Goal: Complete application form

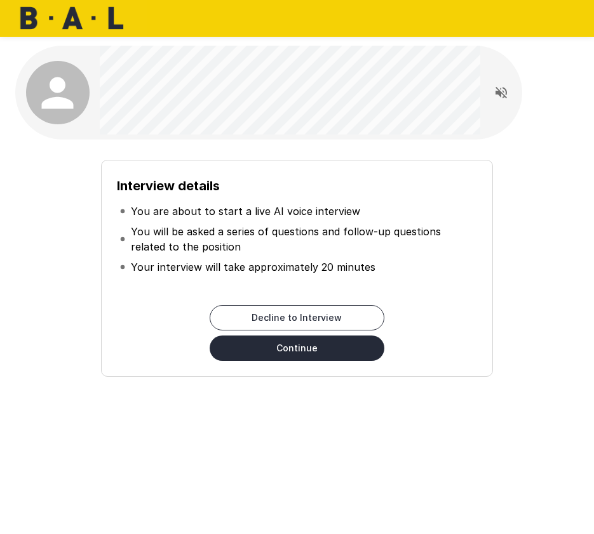
click at [319, 357] on button "Continue" at bounding box center [296, 348] width 175 height 25
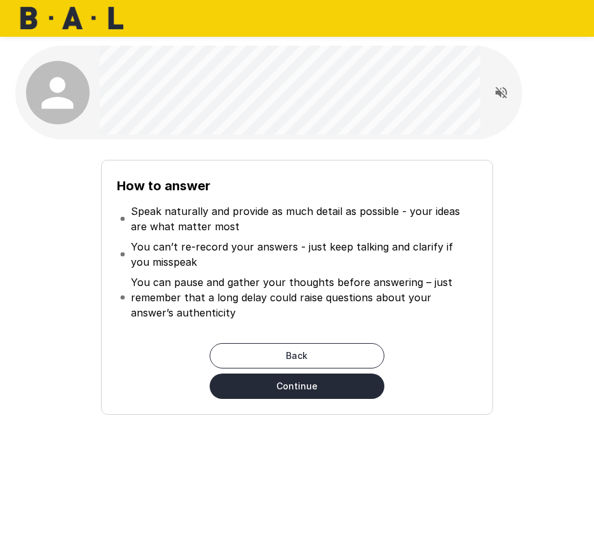
click at [272, 385] on button "Continue" at bounding box center [296, 386] width 175 height 25
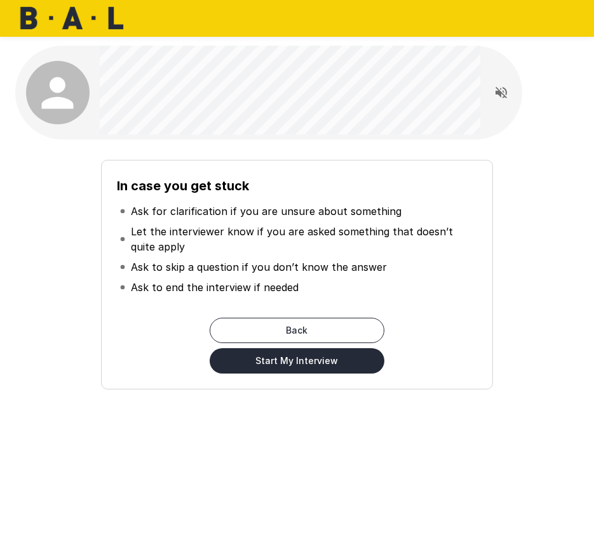
click at [319, 354] on button "Start My Interview" at bounding box center [296, 361] width 175 height 25
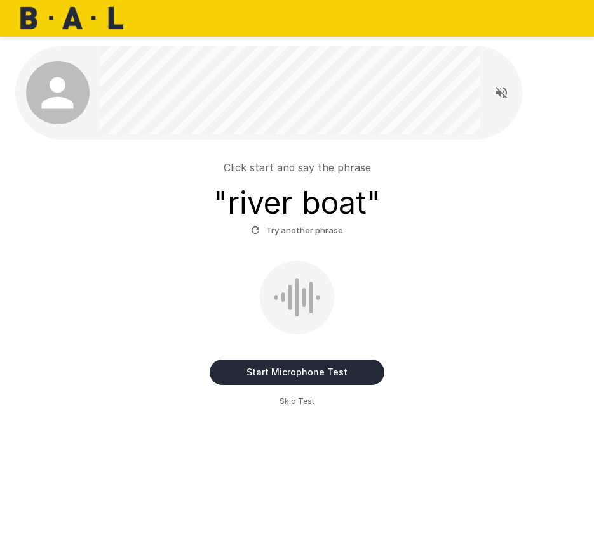
click at [293, 361] on button "Start Microphone Test" at bounding box center [296, 372] width 175 height 25
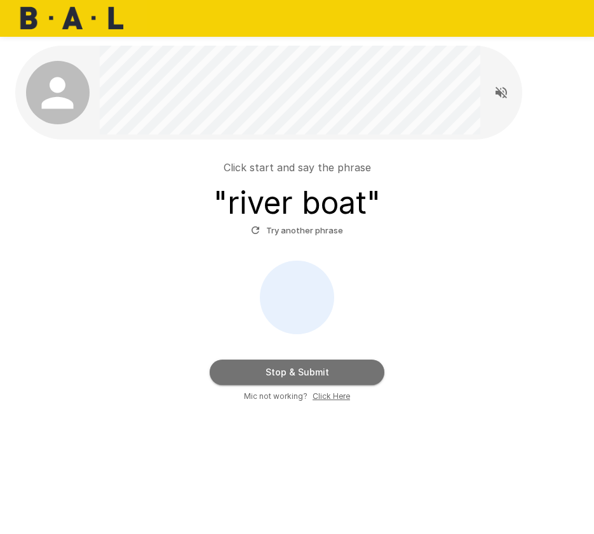
click at [324, 376] on button "Stop & Submit" at bounding box center [296, 372] width 175 height 25
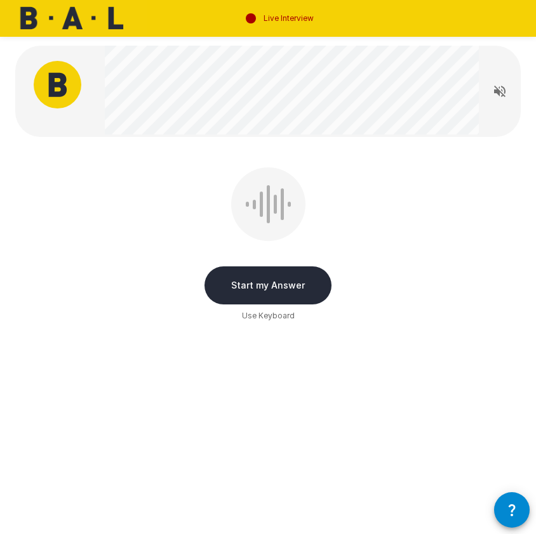
click at [253, 287] on button "Start my Answer" at bounding box center [267, 286] width 127 height 38
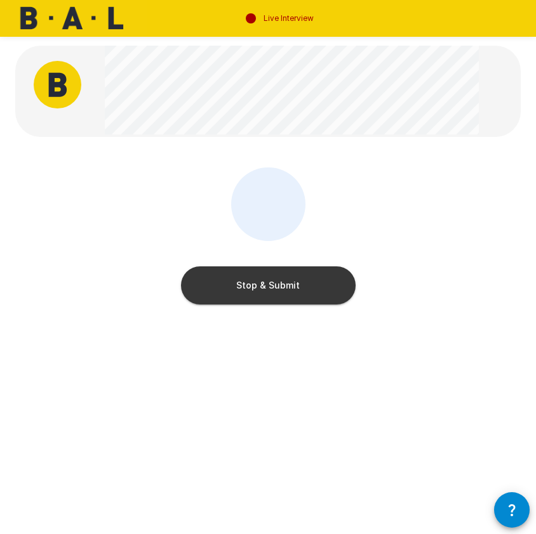
click at [291, 277] on button "Stop & Submit" at bounding box center [268, 286] width 175 height 38
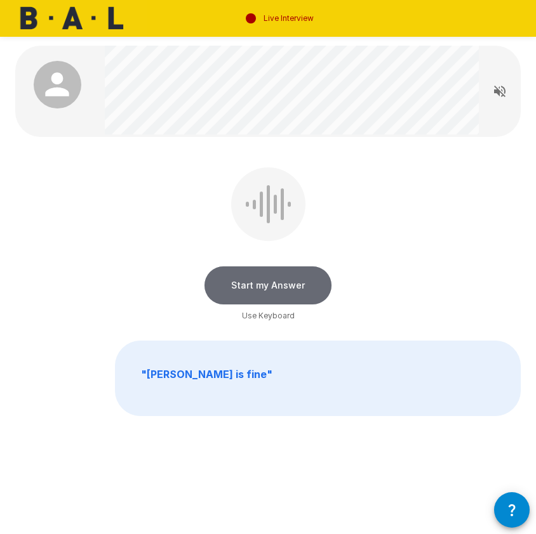
click at [293, 290] on button "Start my Answer" at bounding box center [267, 286] width 127 height 38
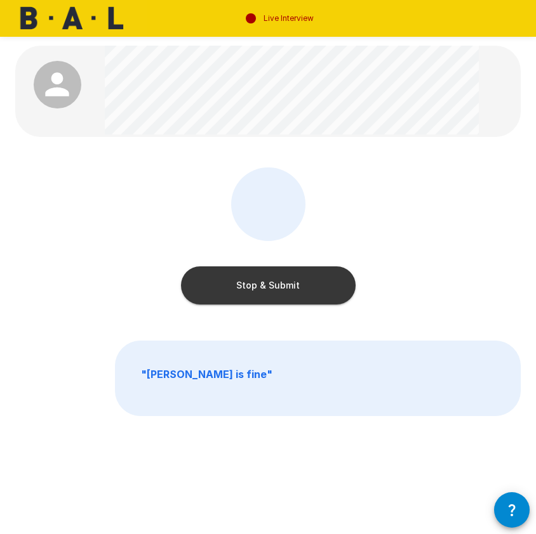
click at [310, 291] on button "Stop & Submit" at bounding box center [268, 286] width 175 height 38
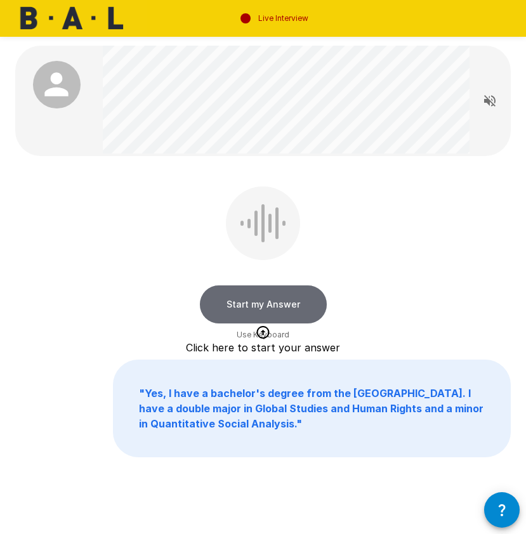
click at [268, 312] on button "Start my Answer" at bounding box center [263, 305] width 127 height 38
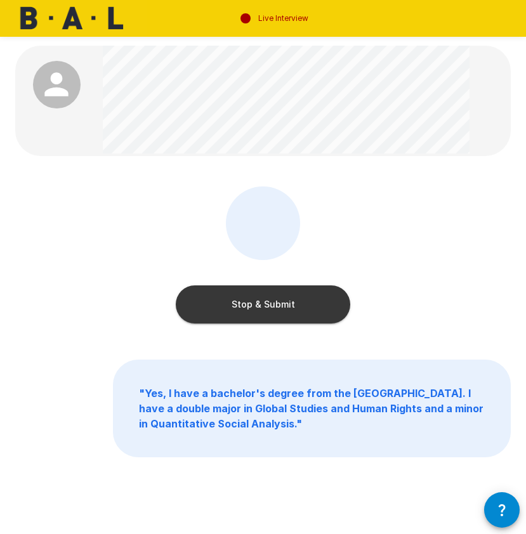
click at [267, 310] on button "Stop & Submit" at bounding box center [263, 305] width 175 height 38
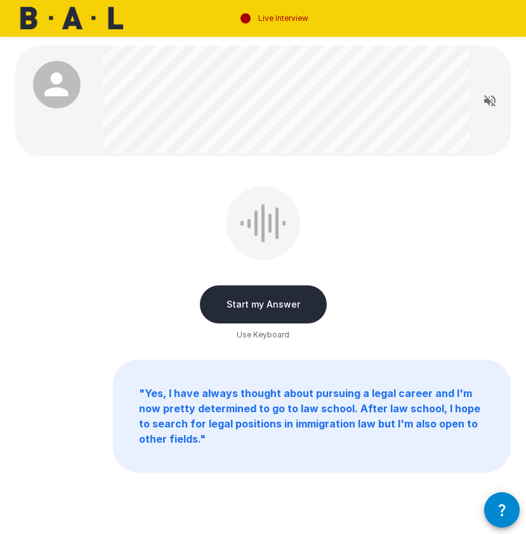
click at [302, 287] on button "Start my Answer" at bounding box center [263, 305] width 127 height 38
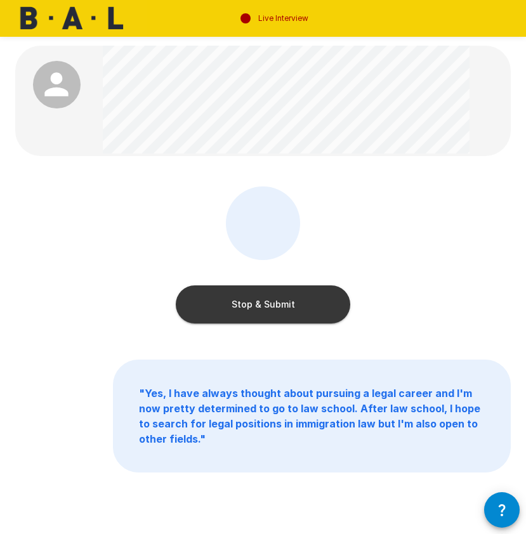
click at [262, 310] on button "Stop & Submit" at bounding box center [263, 305] width 175 height 38
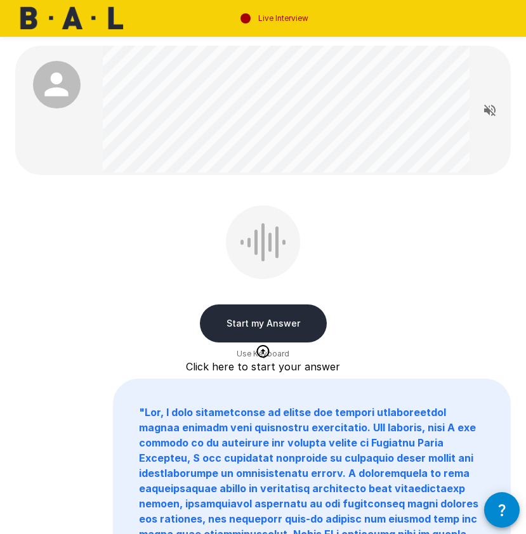
click at [287, 318] on button "Start my Answer" at bounding box center [263, 324] width 127 height 38
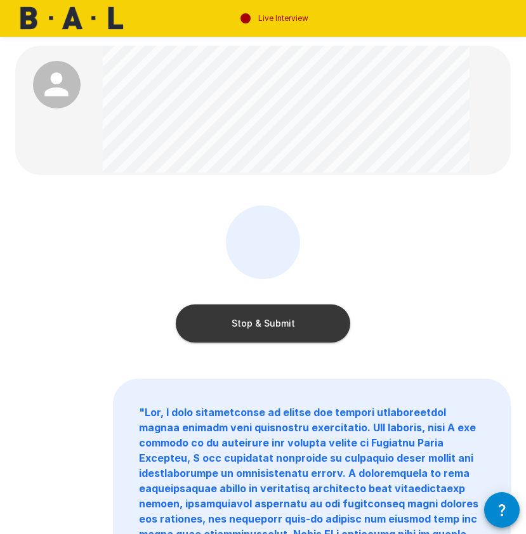
click at [196, 316] on button "Stop & Submit" at bounding box center [263, 324] width 175 height 38
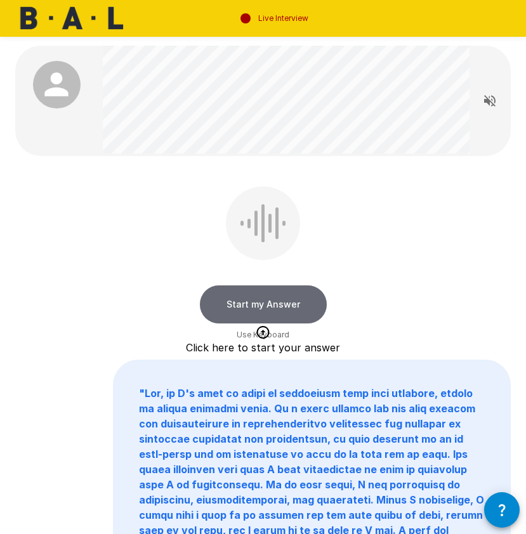
click at [241, 295] on button "Start my Answer" at bounding box center [263, 305] width 127 height 38
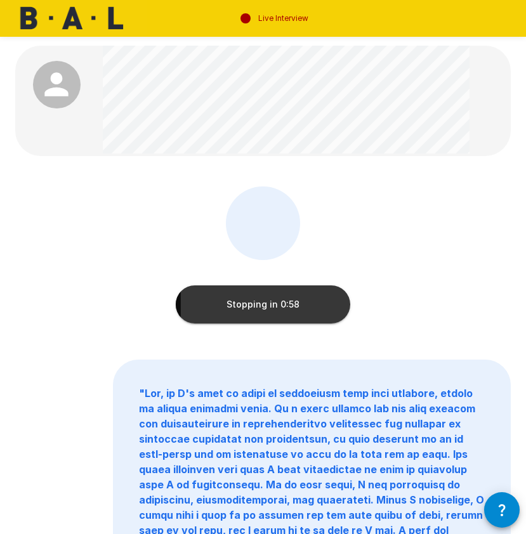
click at [329, 291] on button "Stopping in 0:58" at bounding box center [263, 305] width 175 height 38
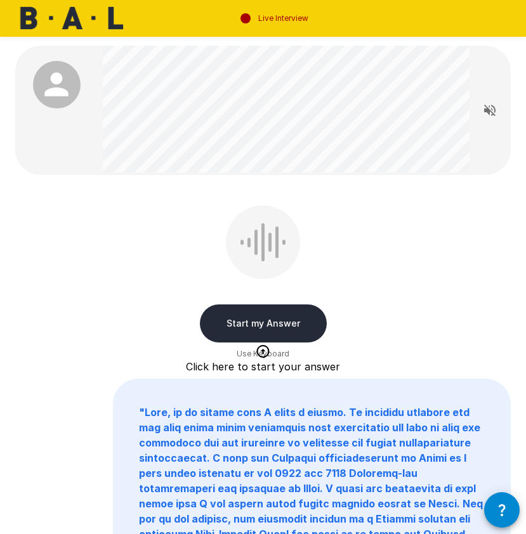
click at [254, 310] on button "Start my Answer" at bounding box center [263, 324] width 127 height 38
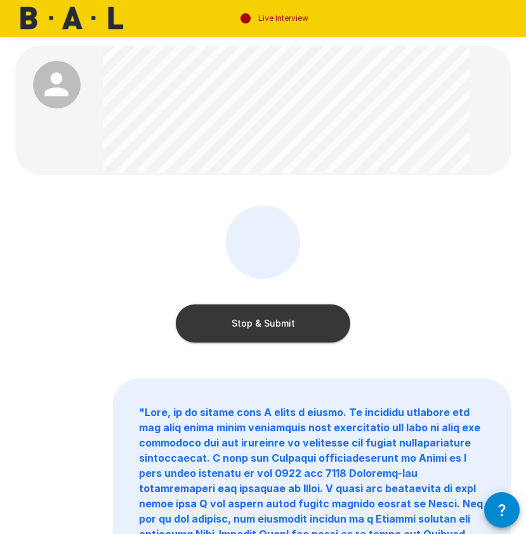
click at [257, 329] on button "Stop & Submit" at bounding box center [263, 324] width 175 height 38
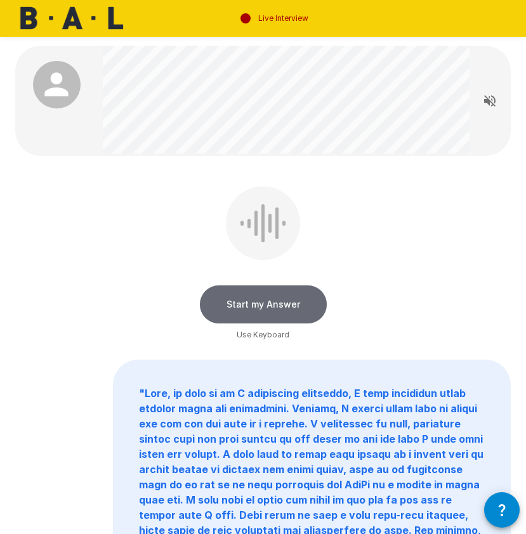
click at [254, 291] on button "Start my Answer" at bounding box center [263, 305] width 127 height 38
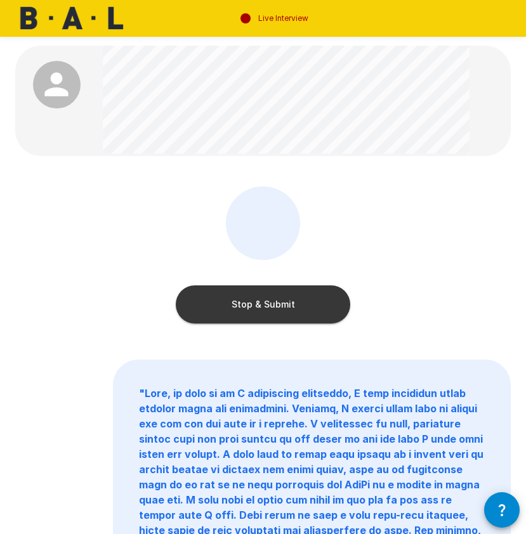
click at [308, 293] on button "Stop & Submit" at bounding box center [263, 305] width 175 height 38
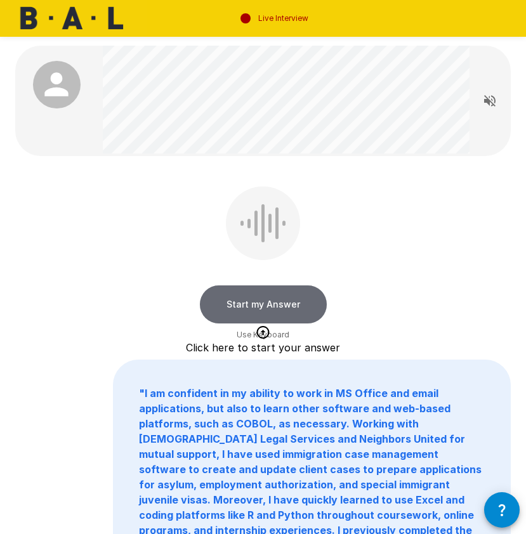
click at [257, 309] on button "Start my Answer" at bounding box center [263, 305] width 127 height 38
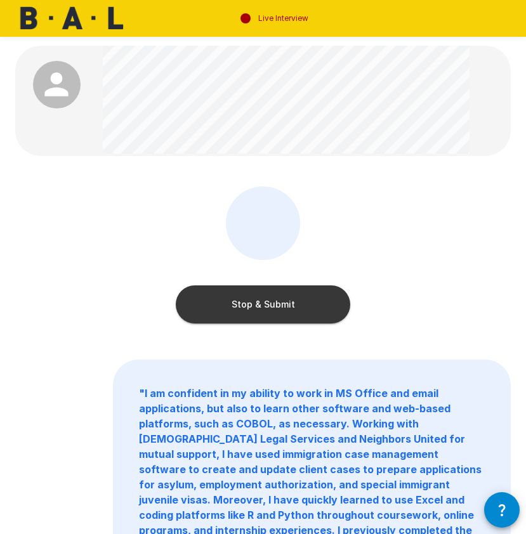
click at [289, 296] on button "Stop & Submit" at bounding box center [263, 305] width 175 height 38
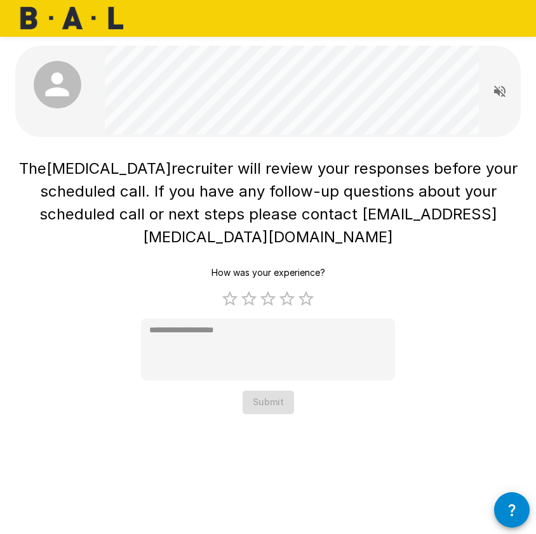
type textarea "*"
